Goal: Transaction & Acquisition: Download file/media

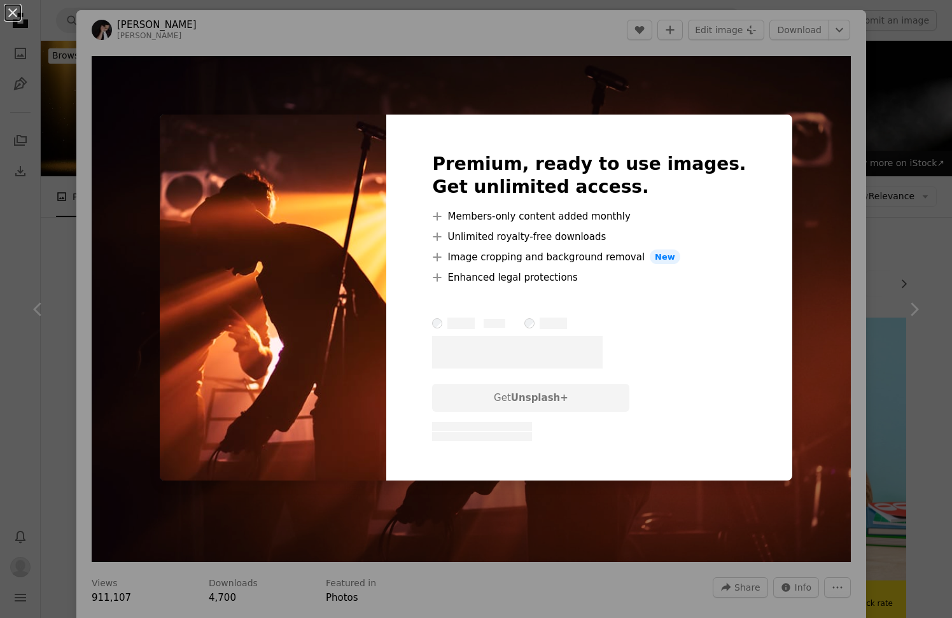
scroll to position [15934, 0]
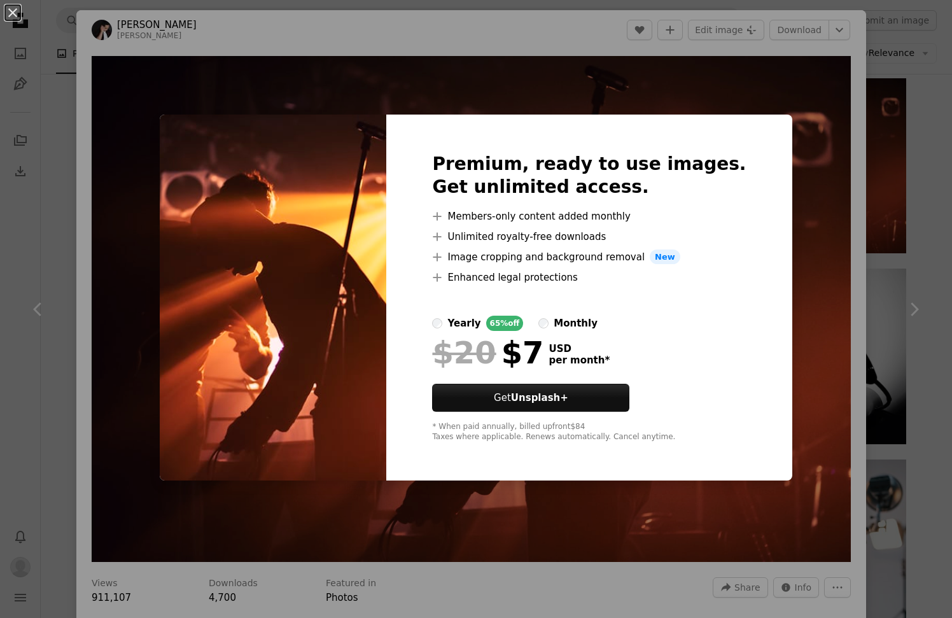
click at [727, 58] on div "An X shape Premium, ready to use images. Get unlimited access. A plus sign Memb…" at bounding box center [476, 309] width 952 height 618
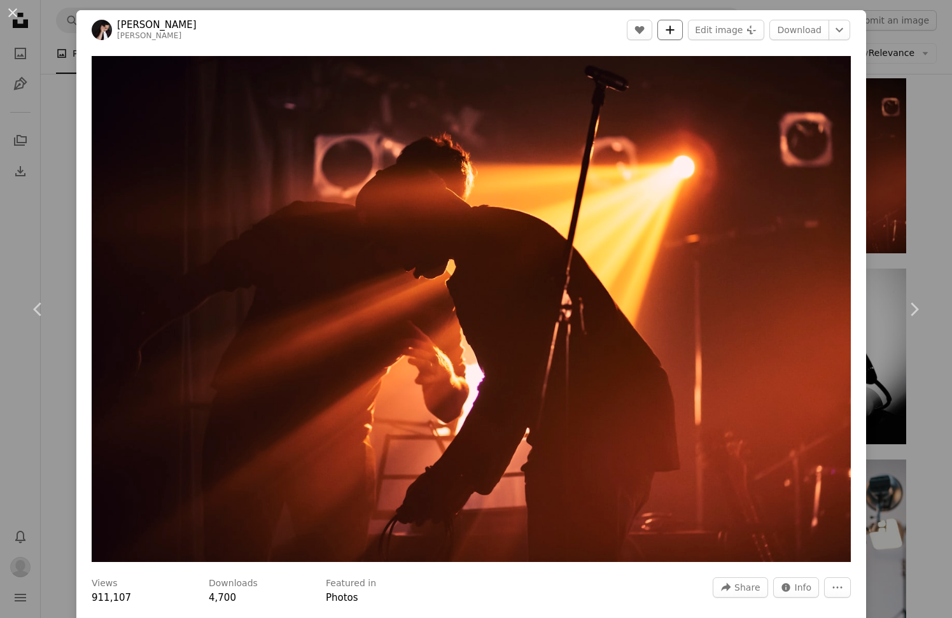
click at [675, 33] on icon "A plus sign" at bounding box center [670, 30] width 10 height 10
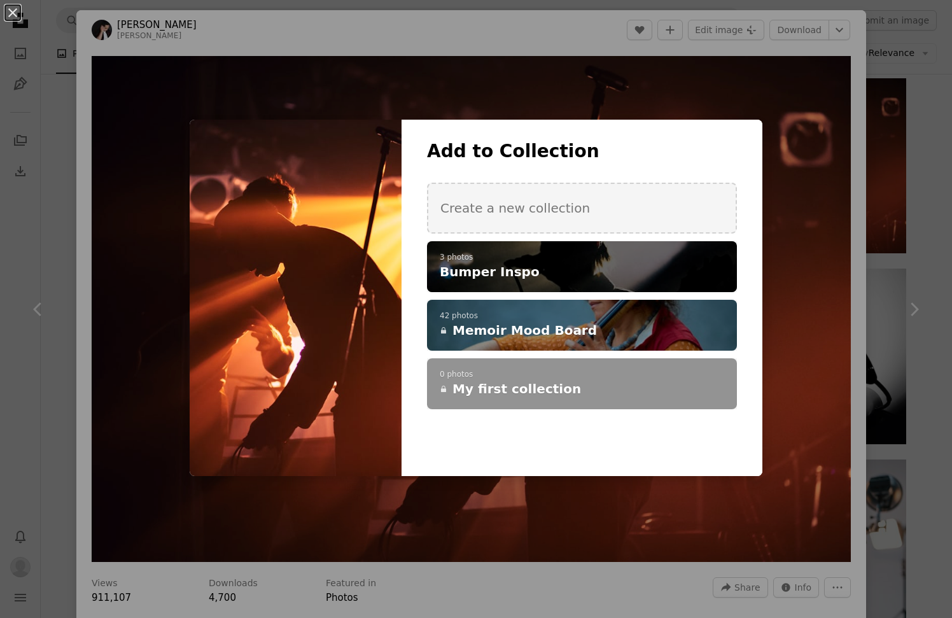
click at [590, 272] on h4 "Bumper Inspo" at bounding box center [575, 272] width 270 height 18
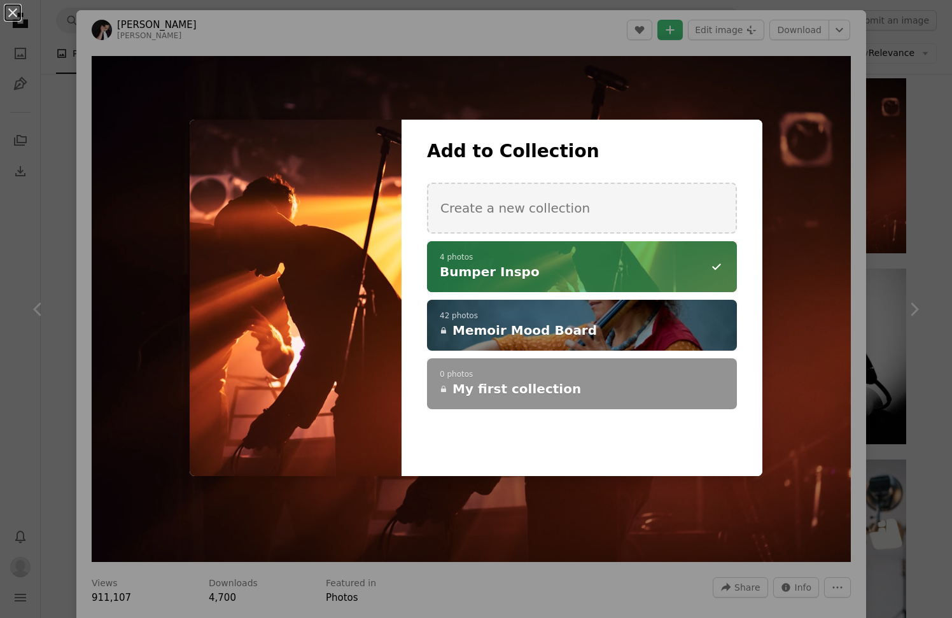
click at [790, 246] on div "An X shape Add to Collection Create a new collection A checkmark A minus sign 4…" at bounding box center [476, 309] width 952 height 618
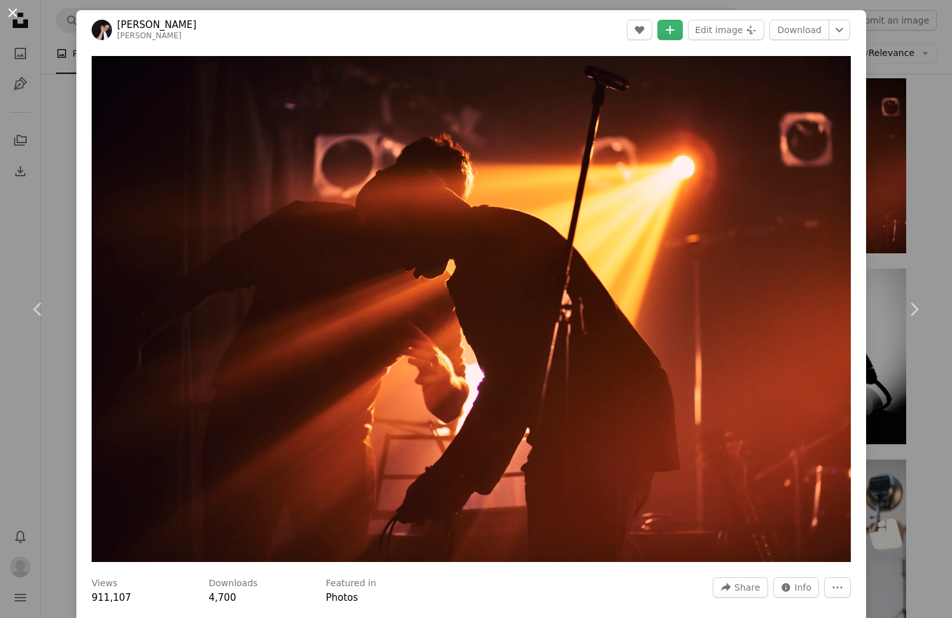
click at [15, 14] on button "An X shape" at bounding box center [12, 12] width 15 height 15
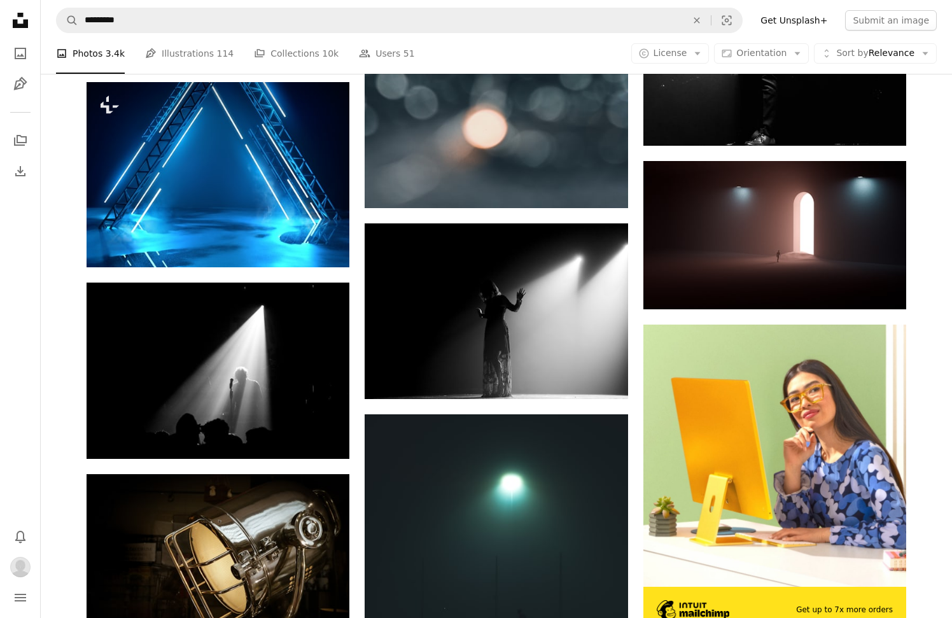
scroll to position [5725, 0]
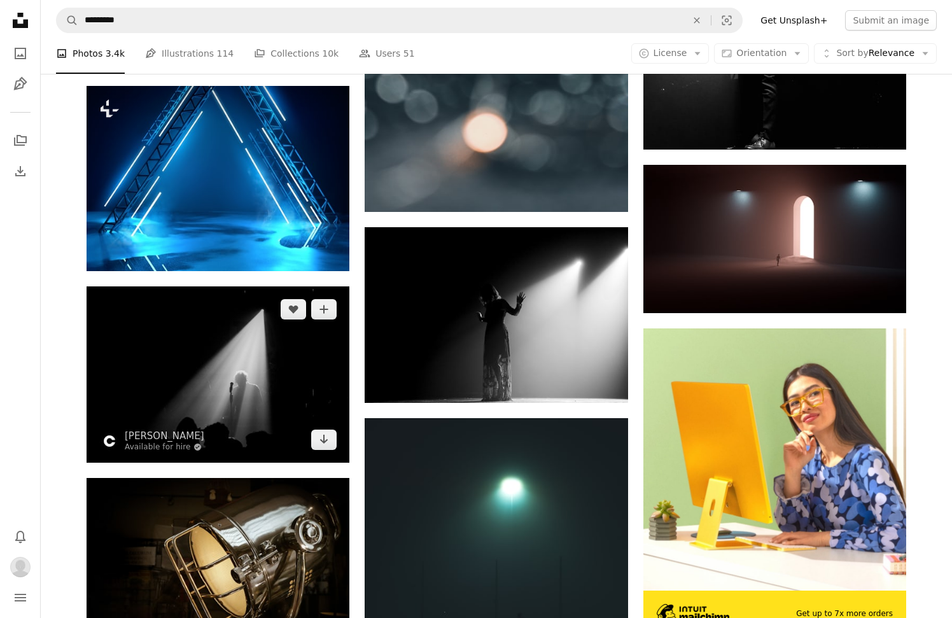
click at [139, 311] on img at bounding box center [218, 374] width 263 height 176
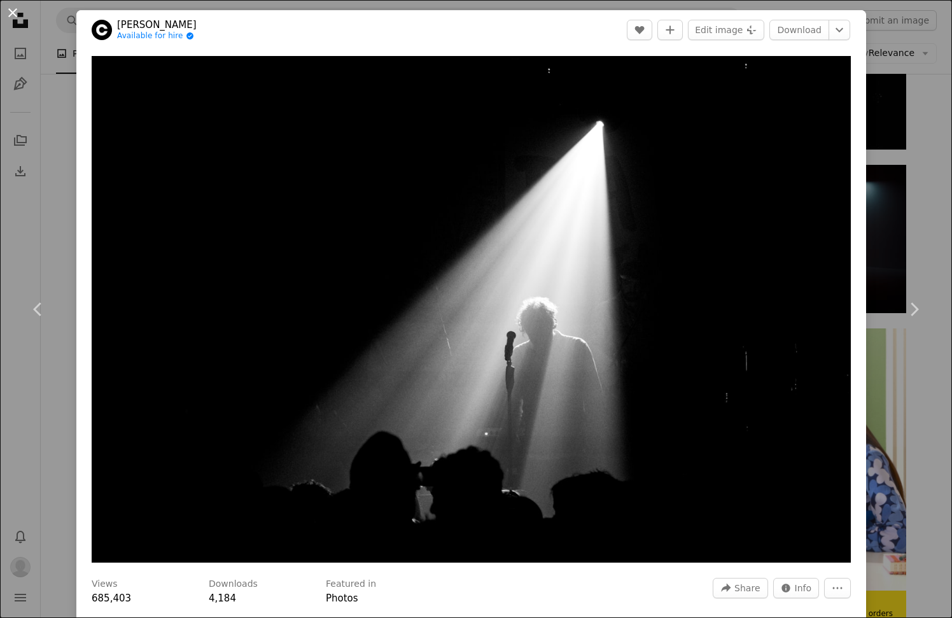
click at [16, 17] on button "An X shape" at bounding box center [12, 12] width 15 height 15
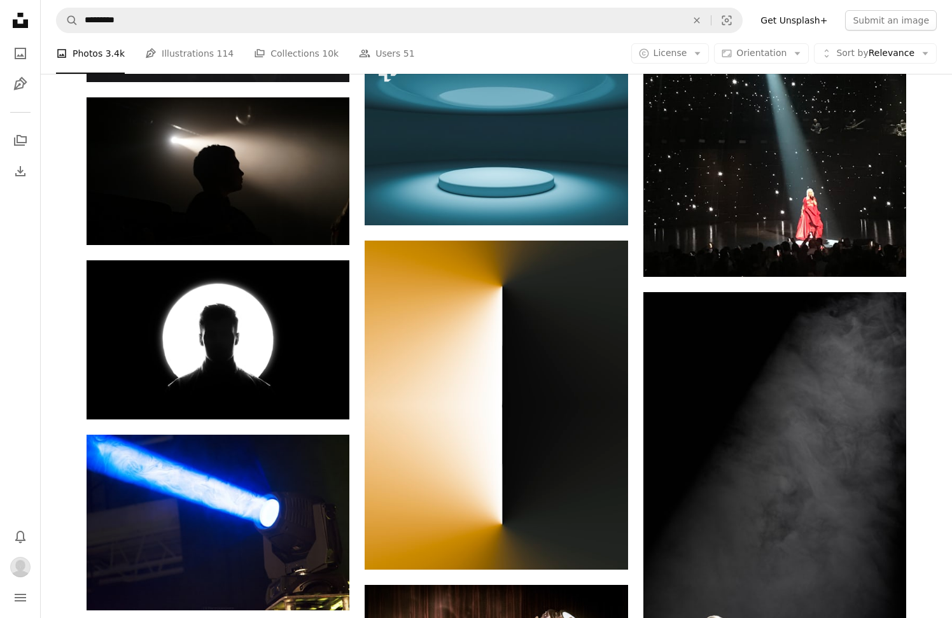
scroll to position [1155, 0]
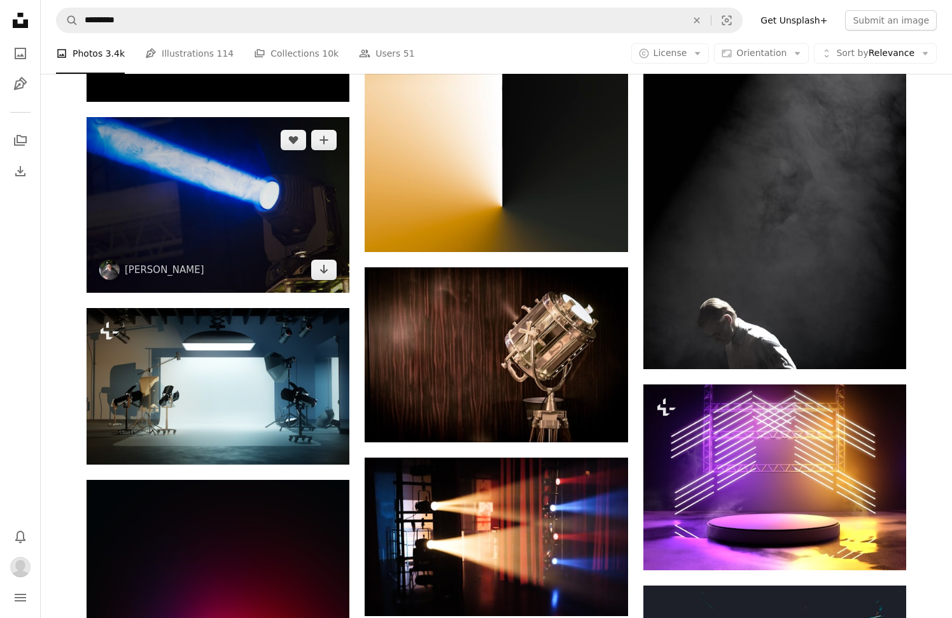
click at [229, 179] on img at bounding box center [218, 204] width 263 height 175
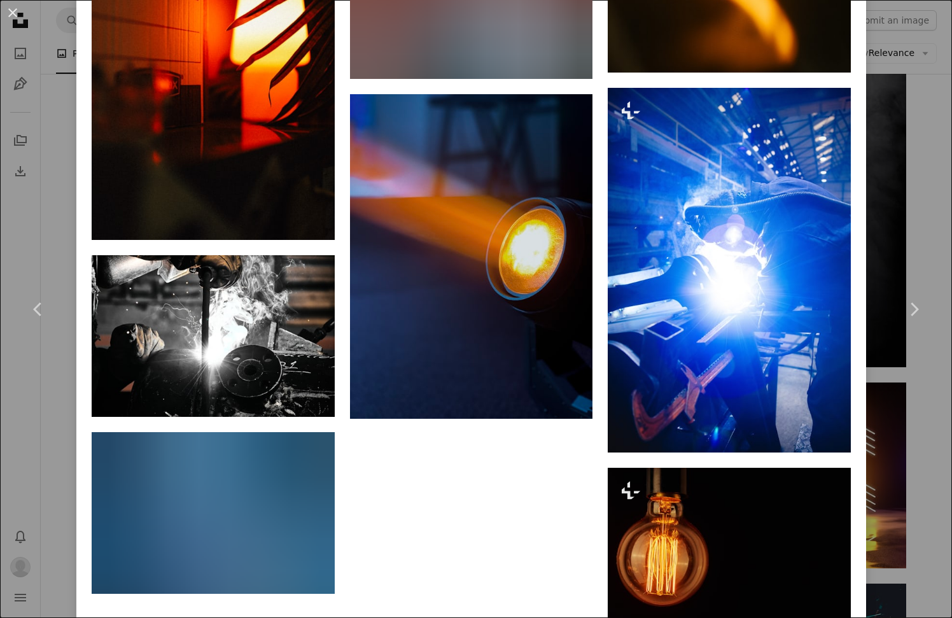
scroll to position [5186, 0]
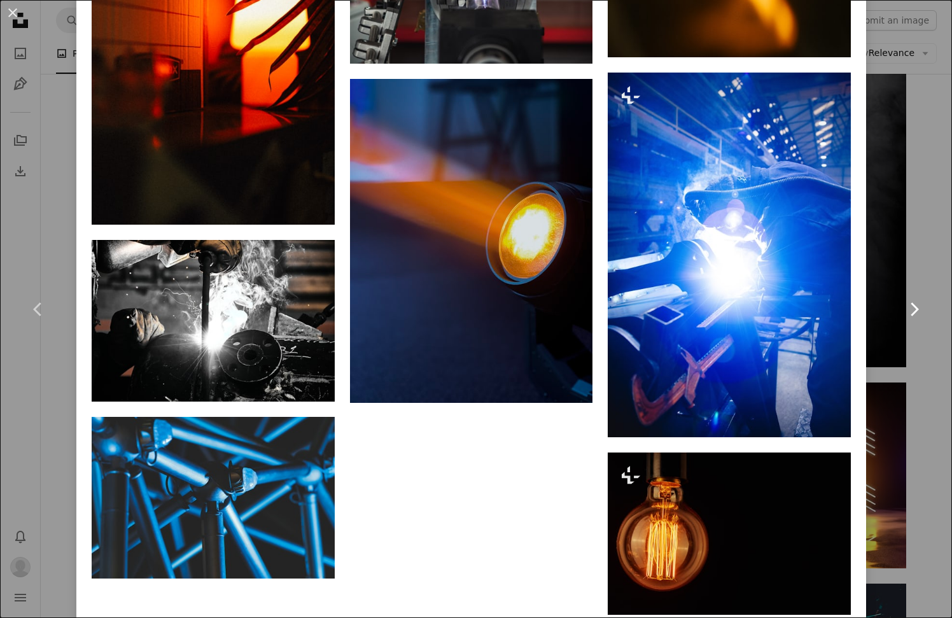
click at [931, 314] on link "Chevron right" at bounding box center [914, 309] width 76 height 122
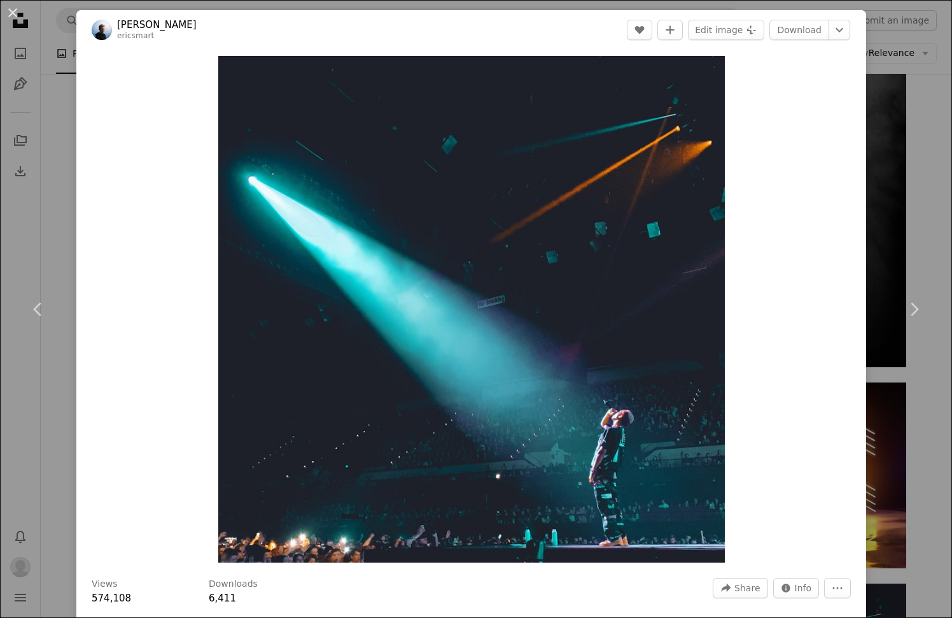
click at [929, 221] on div "An X shape Chevron left Chevron right [PERSON_NAME] ericsmart A heart A plus si…" at bounding box center [476, 309] width 952 height 618
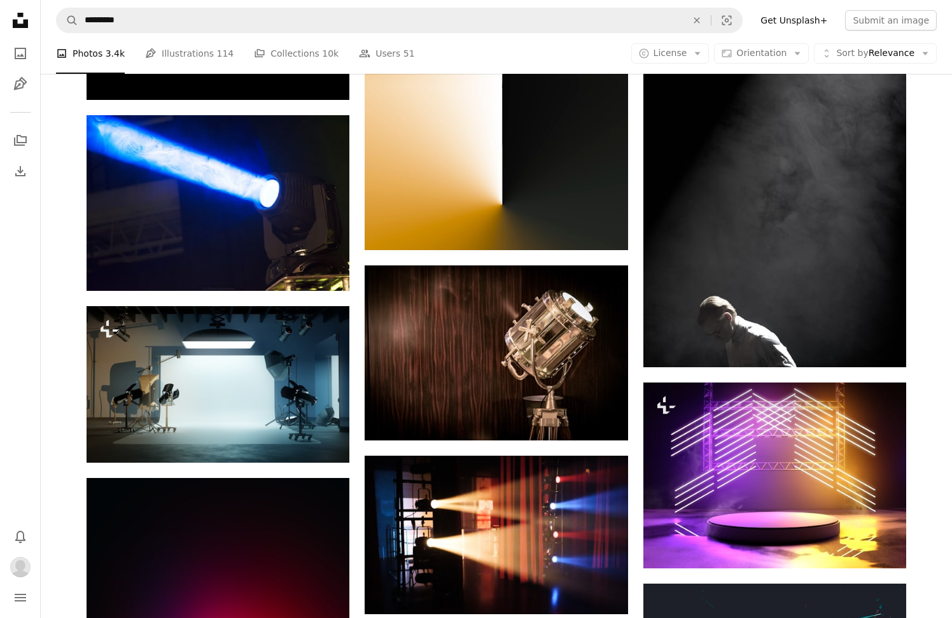
click at [24, 25] on icon at bounding box center [20, 20] width 15 height 15
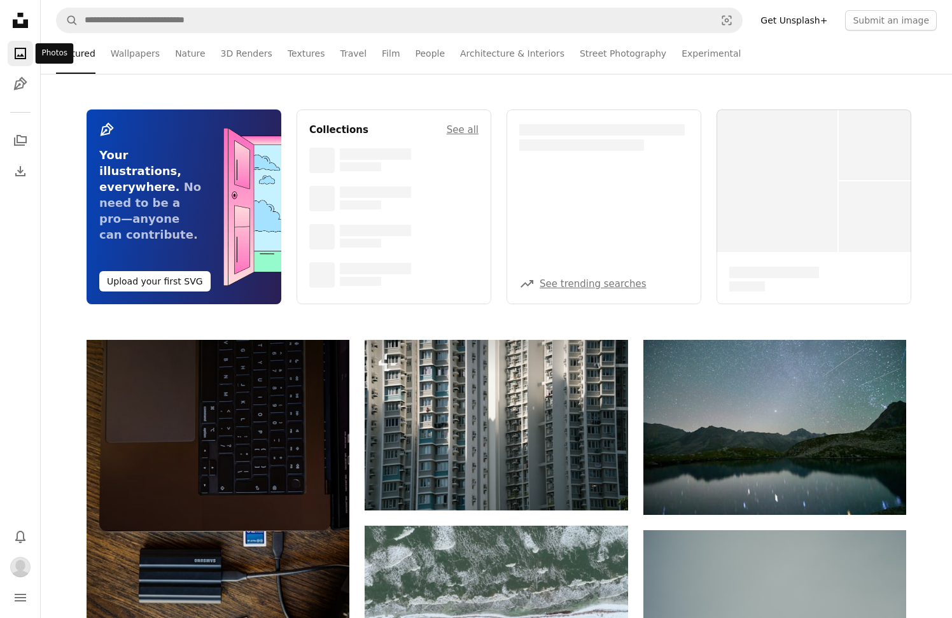
click at [20, 54] on icon "A photo" at bounding box center [20, 53] width 15 height 15
click at [18, 143] on icon "Collections" at bounding box center [20, 140] width 13 height 11
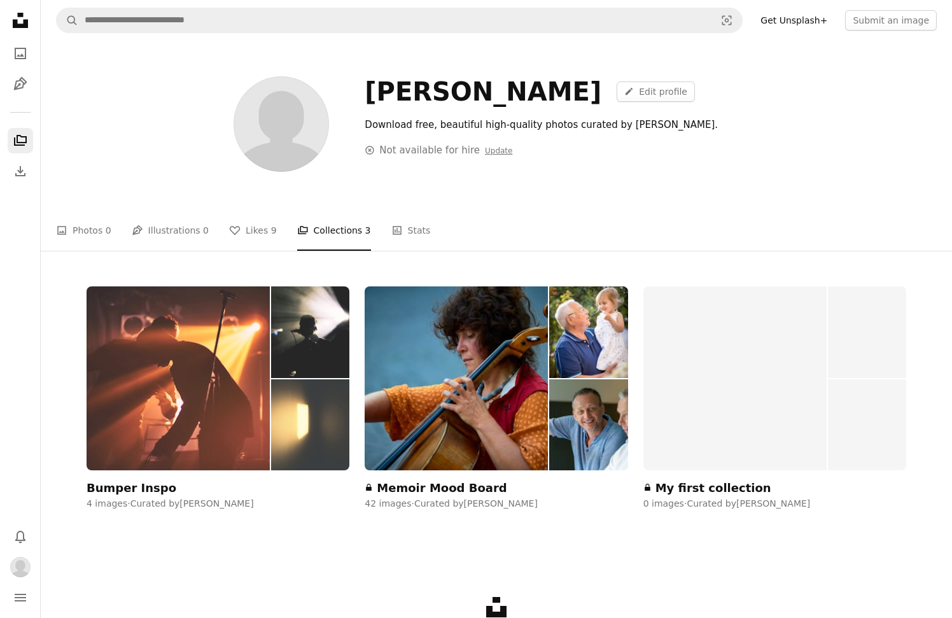
click at [256, 367] on img at bounding box center [178, 378] width 183 height 184
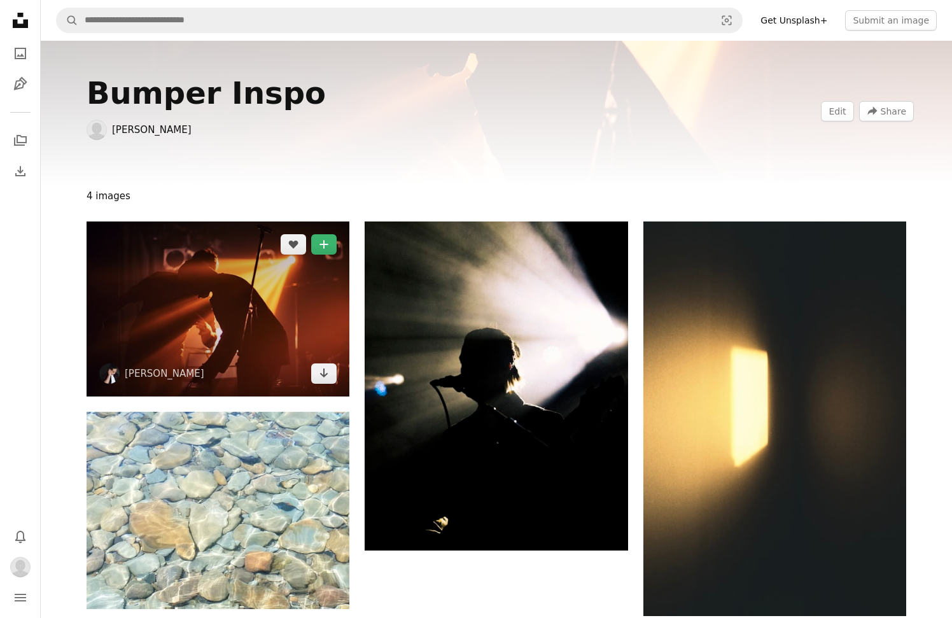
click at [308, 318] on img at bounding box center [218, 308] width 263 height 175
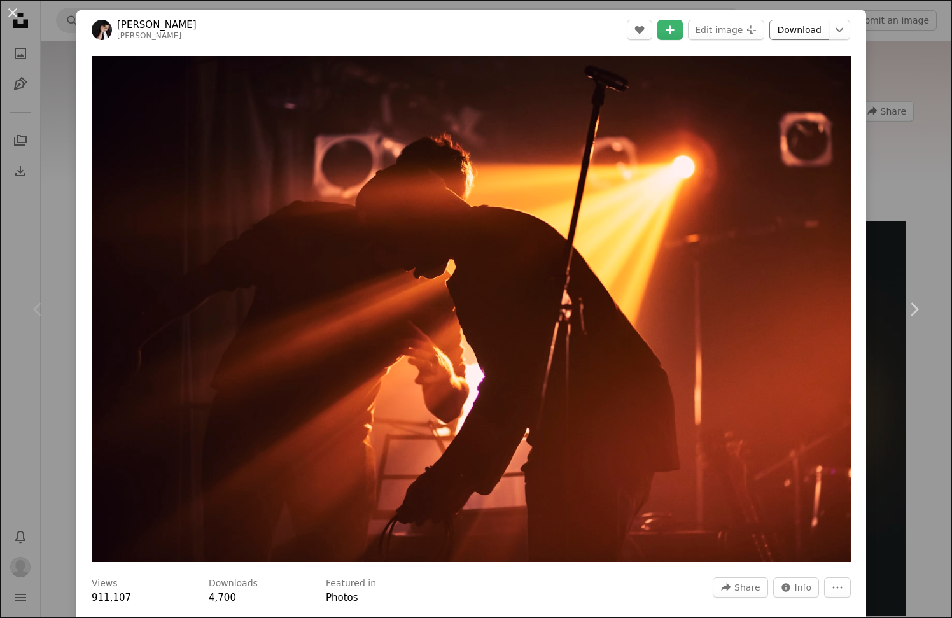
click at [793, 37] on link "Download" at bounding box center [799, 30] width 60 height 20
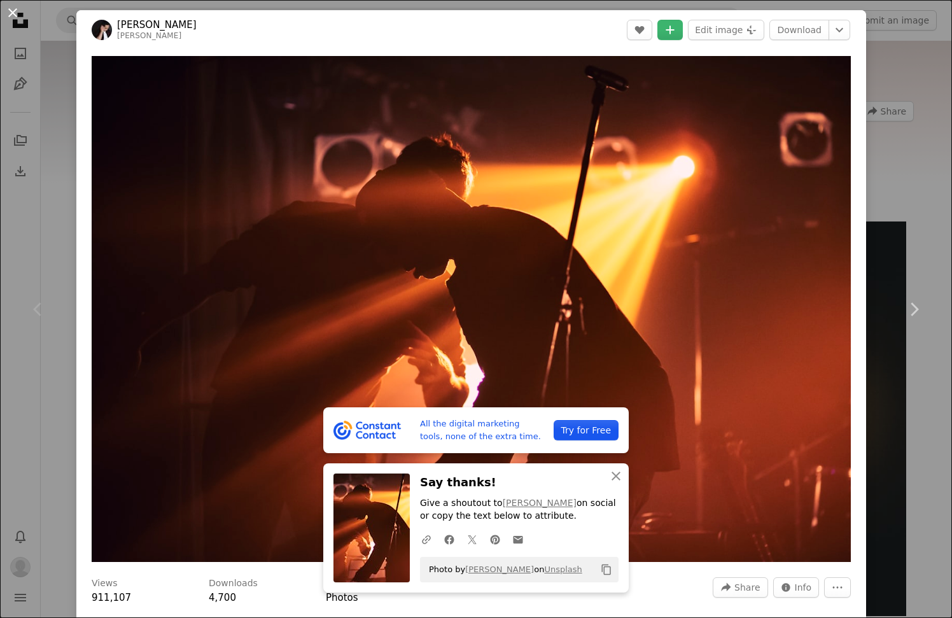
click at [15, 13] on button "An X shape" at bounding box center [12, 12] width 15 height 15
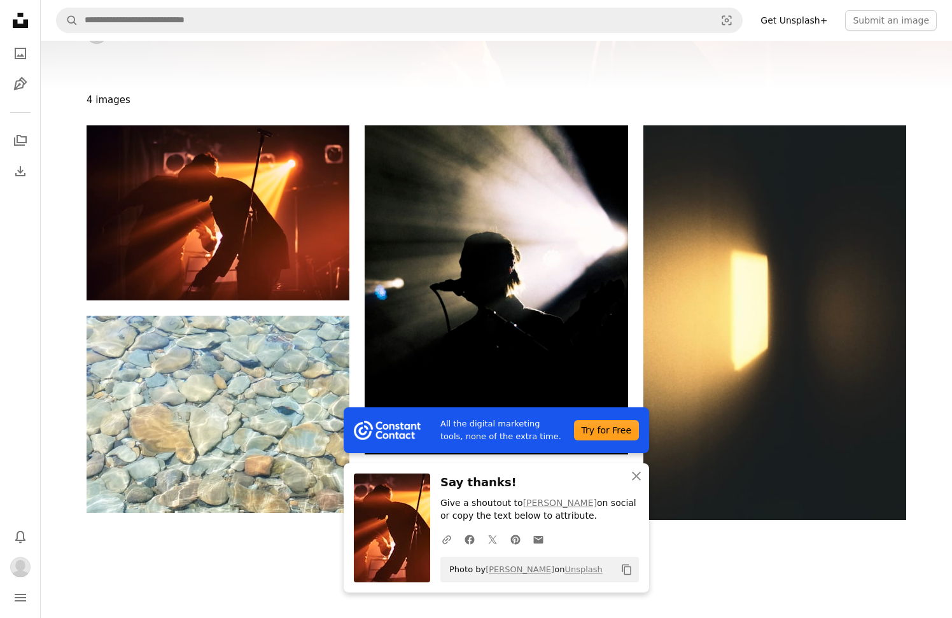
scroll to position [129, 0]
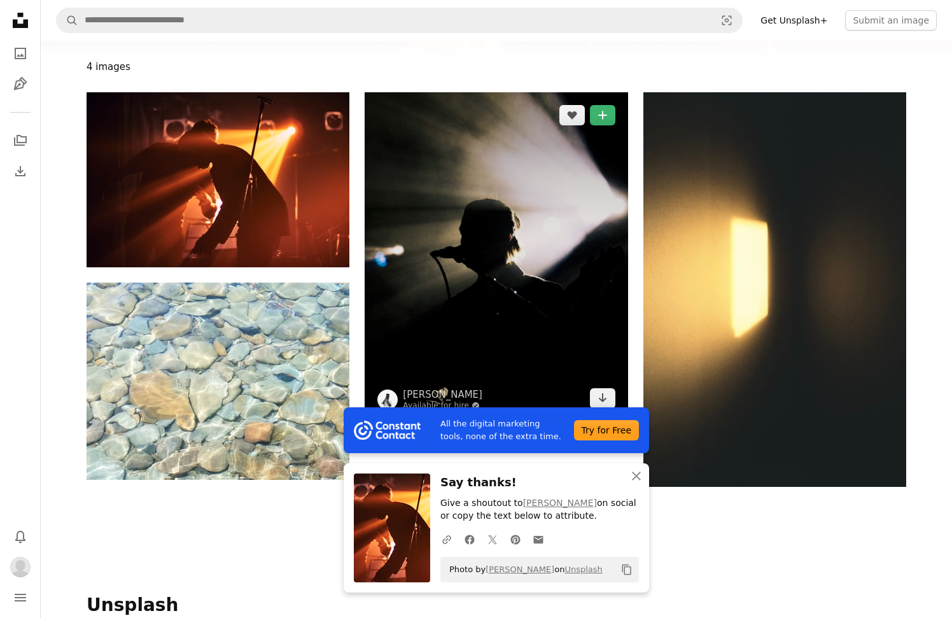
click at [568, 228] on img at bounding box center [496, 256] width 263 height 329
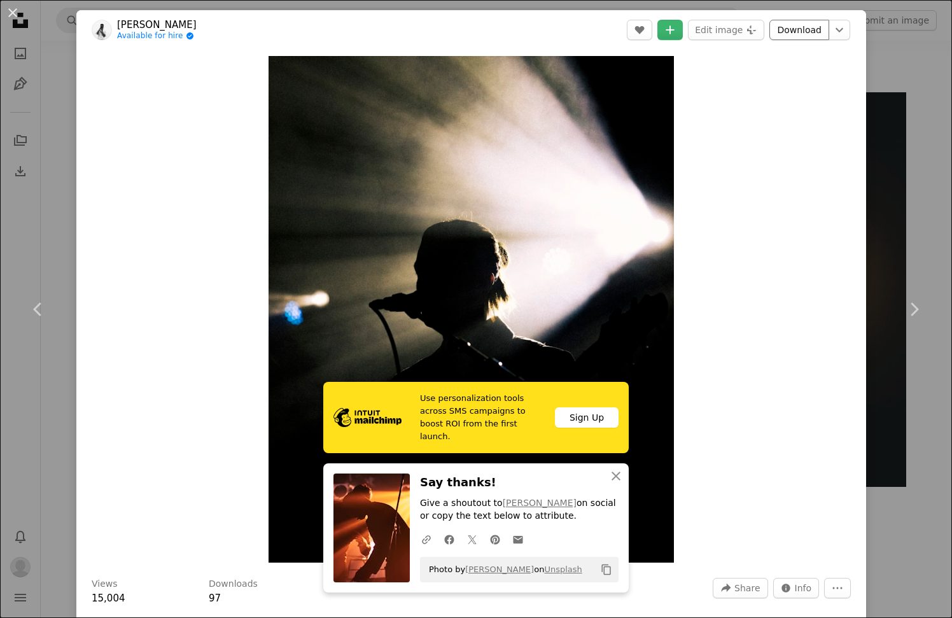
click at [815, 29] on link "Download" at bounding box center [799, 30] width 60 height 20
